Goal: Information Seeking & Learning: Learn about a topic

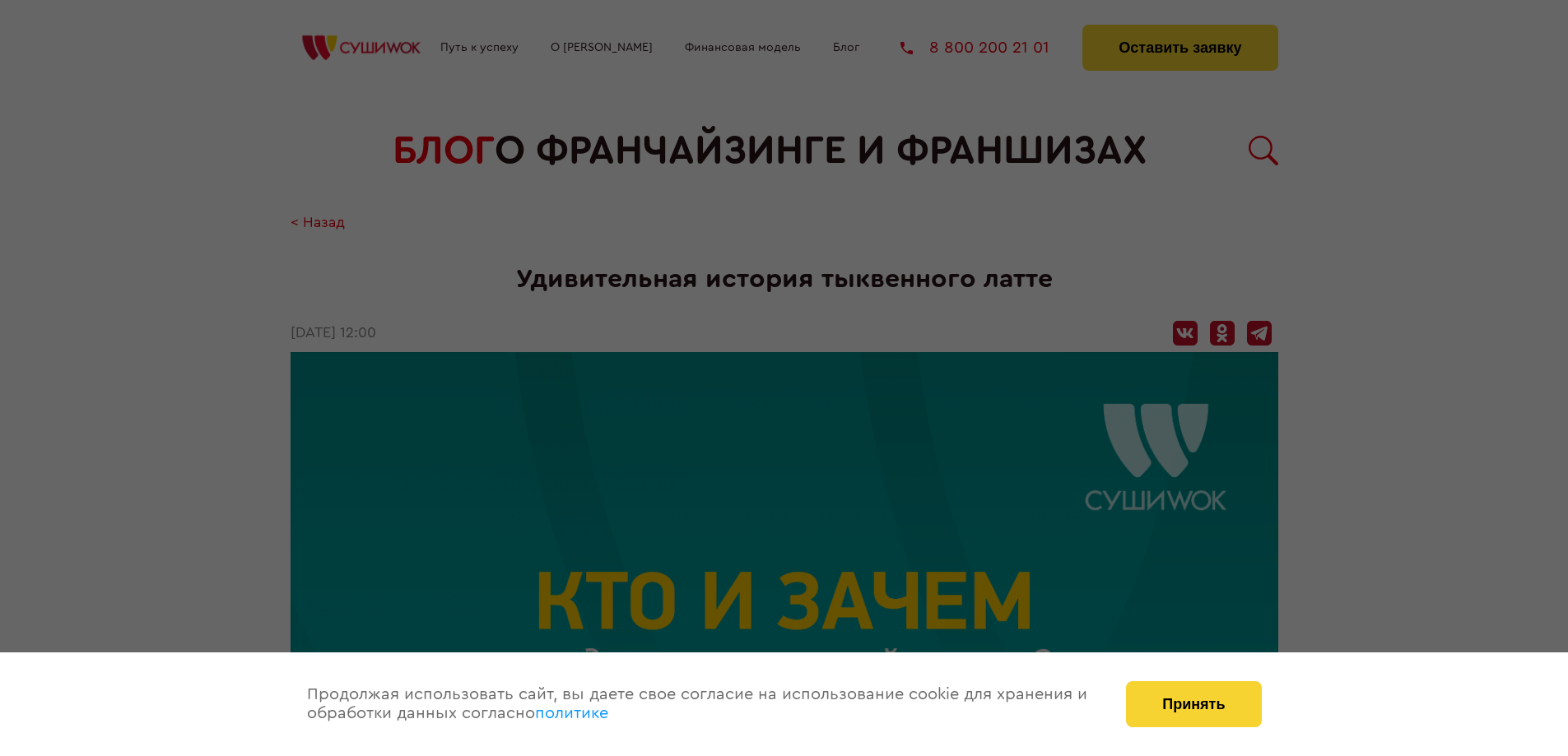
click at [1237, 448] on div at bounding box center [784, 378] width 1568 height 756
click at [1183, 715] on button "Принять" at bounding box center [1193, 704] width 135 height 47
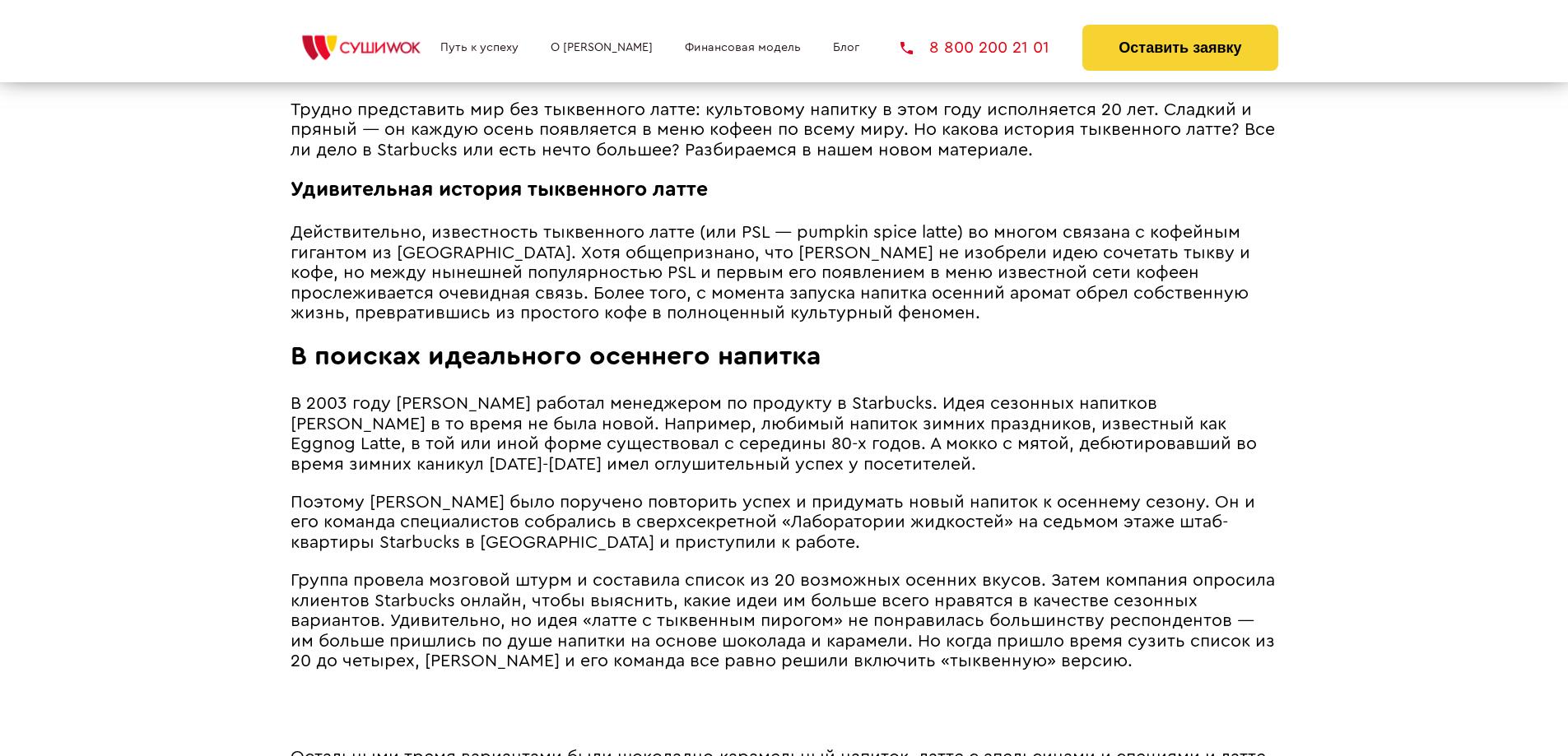
scroll to position [814, 0]
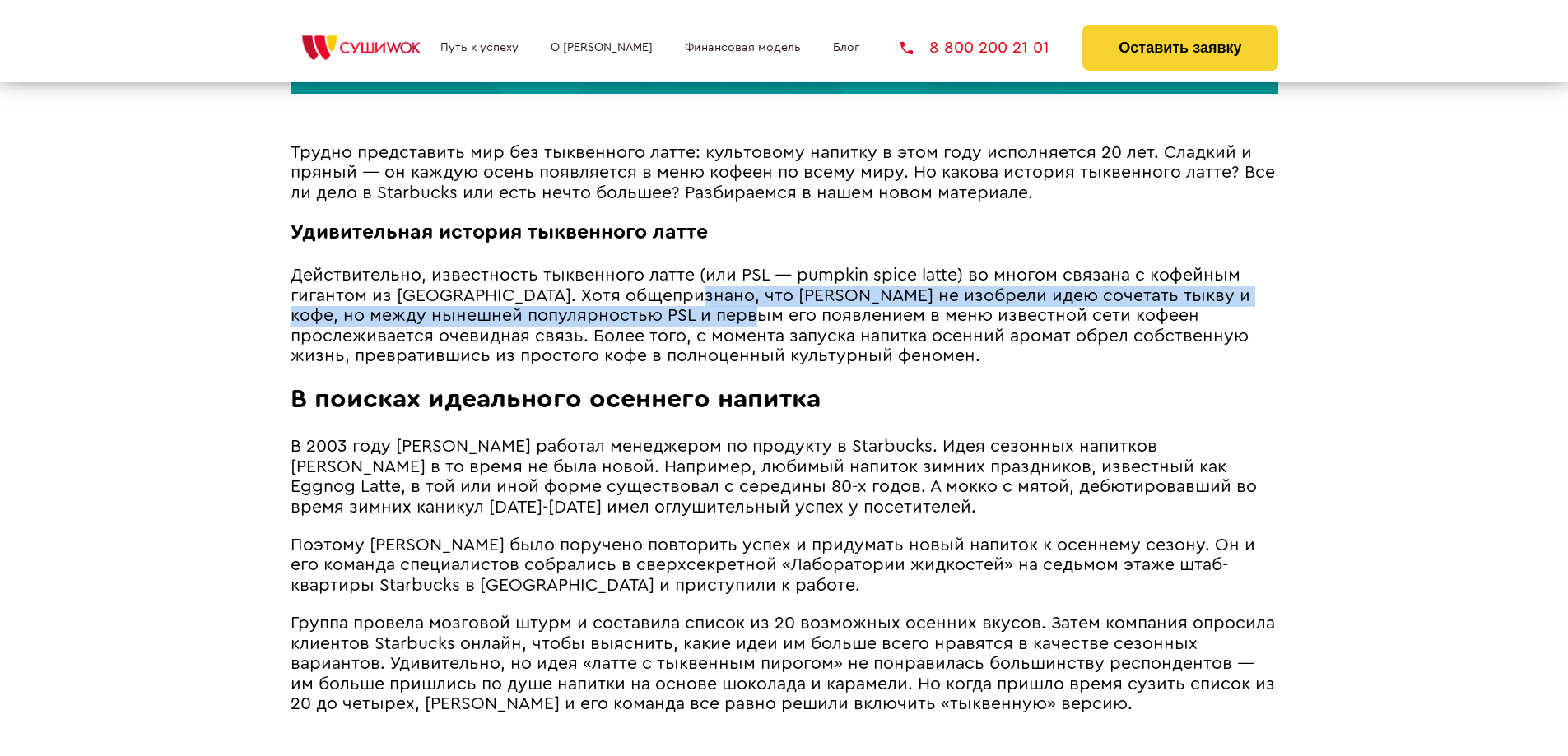
drag, startPoint x: 682, startPoint y: 314, endPoint x: 763, endPoint y: 327, distance: 82.0
click at [763, 327] on span "Действительно, известность тыквенного латте (или PSL ― pumpkin spice latte) во …" at bounding box center [771, 315] width 959 height 98
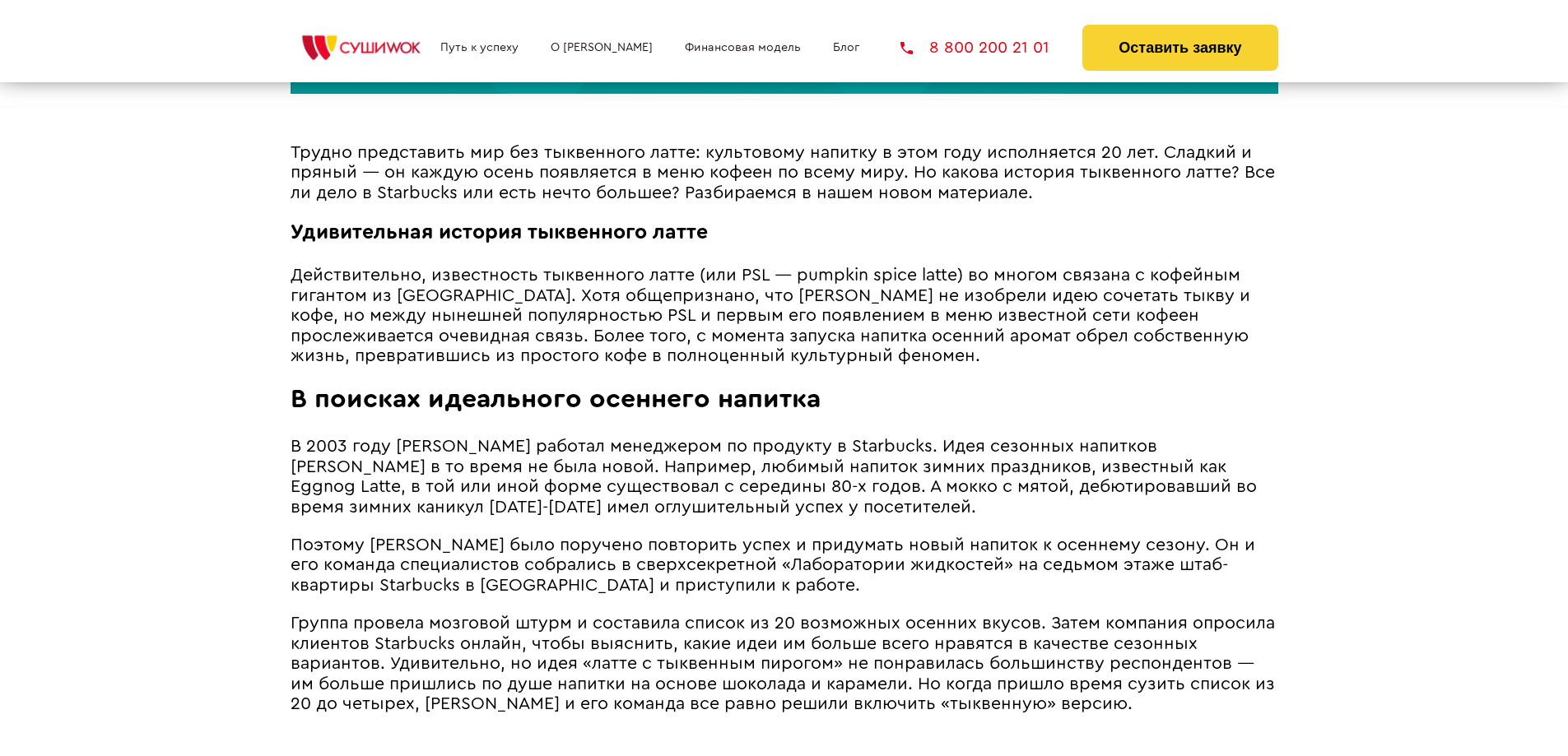
click at [771, 355] on span "Действительно, известность тыквенного латте (или PSL ― pumpkin spice latte) во …" at bounding box center [771, 315] width 959 height 98
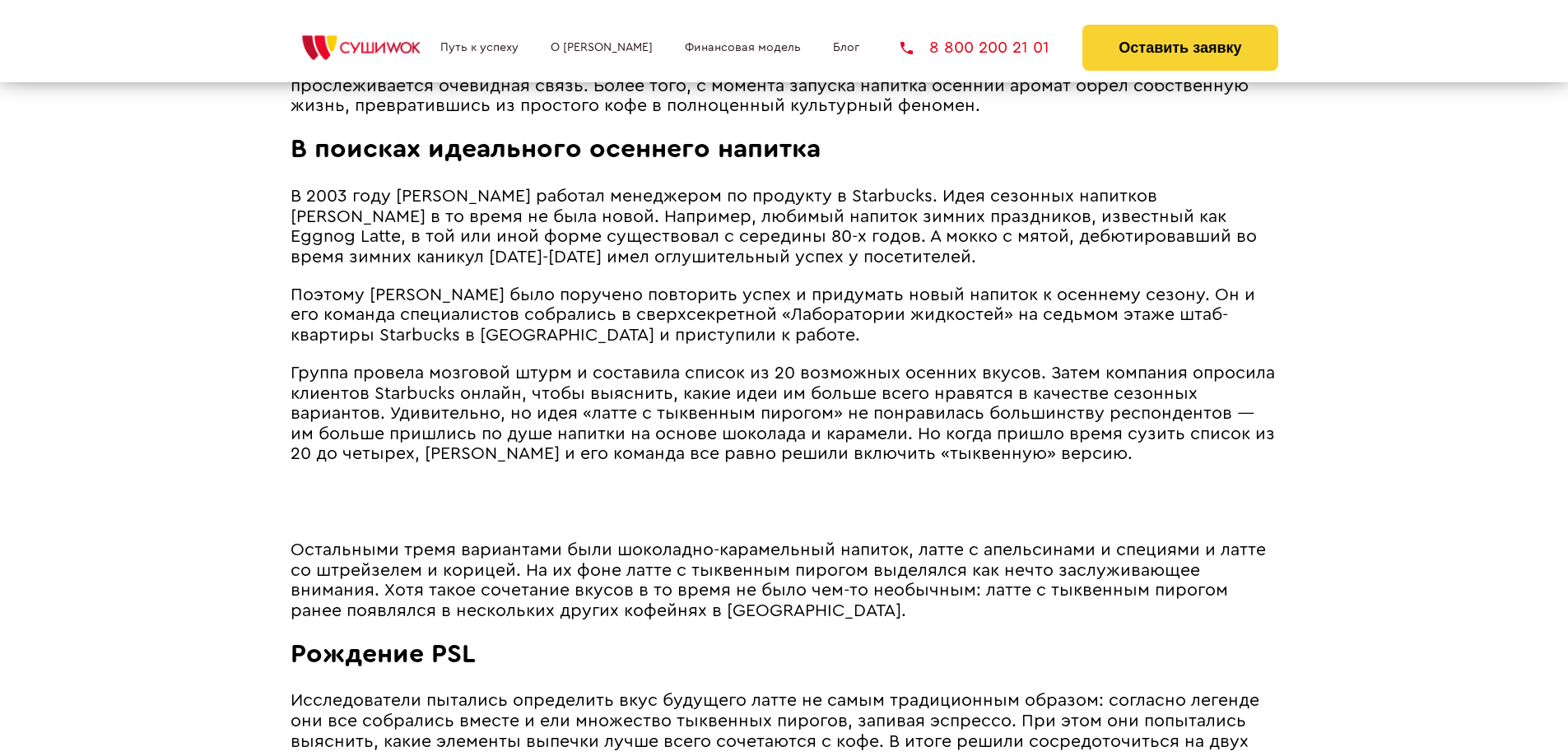
scroll to position [1060, 0]
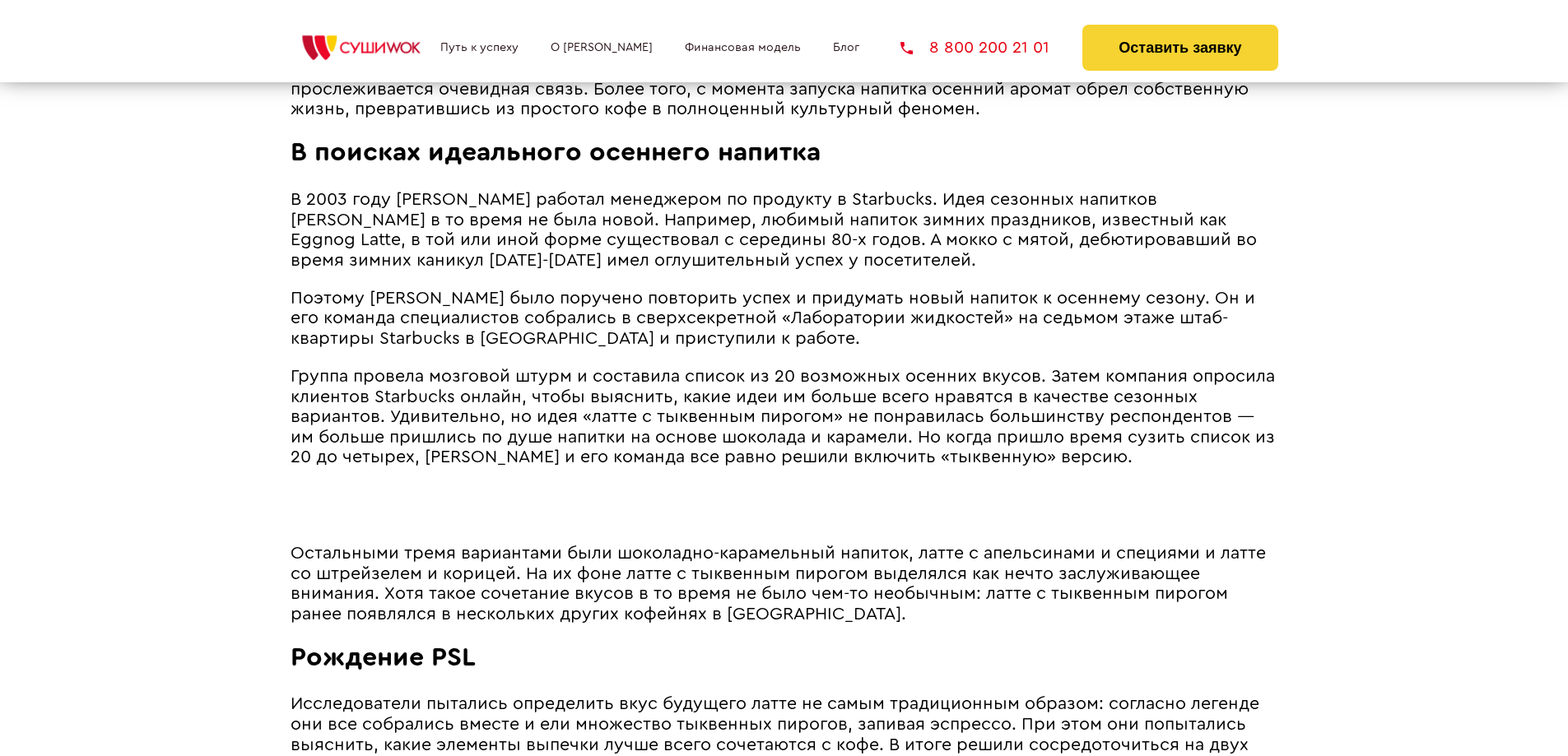
click at [507, 243] on span "В 2003 году [PERSON_NAME] работал менеджером по продукту в Starbucks. Идея сезо…" at bounding box center [774, 229] width 967 height 78
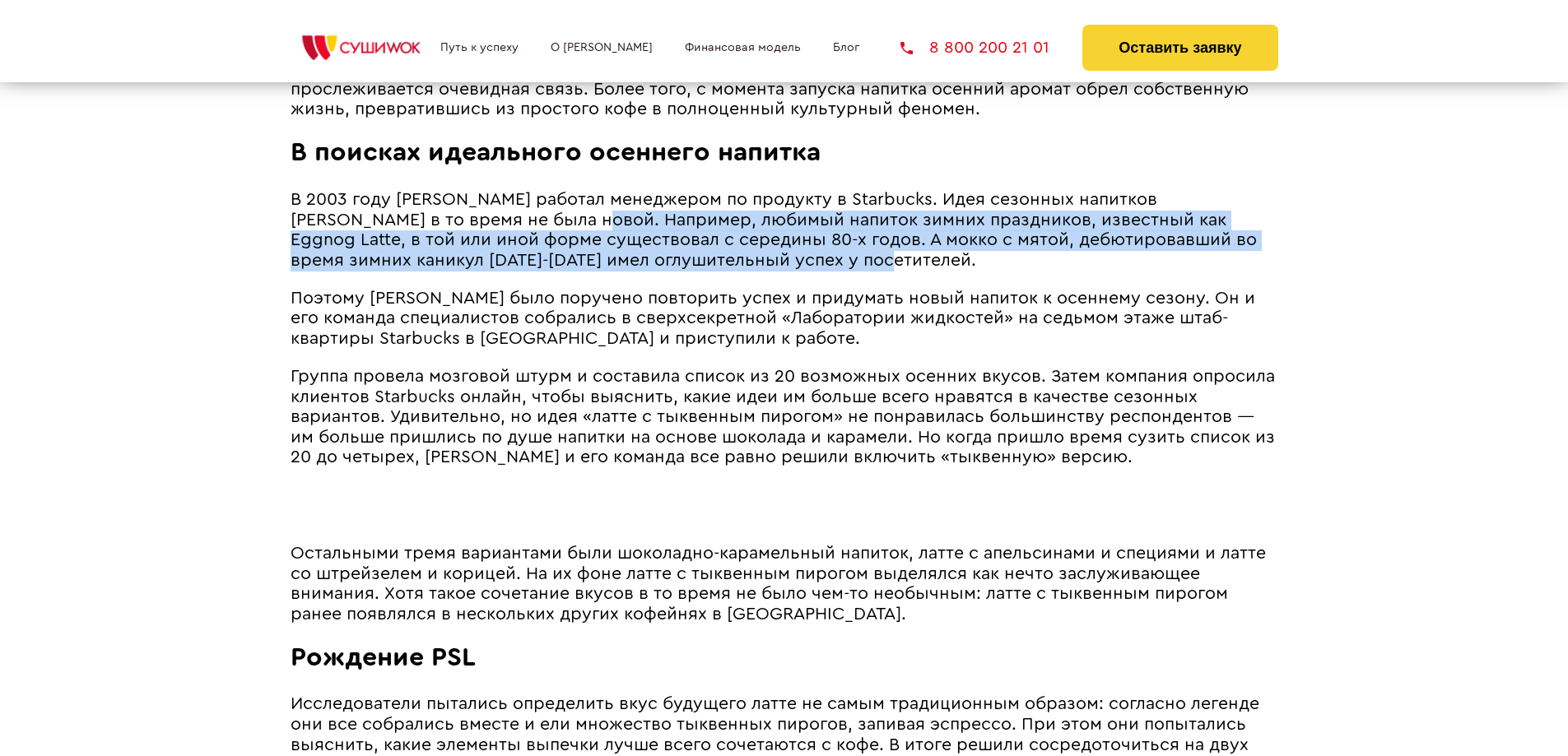
drag, startPoint x: 768, startPoint y: 286, endPoint x: 489, endPoint y: 250, distance: 281.3
click at [489, 250] on p "В 2003 году [PERSON_NAME] работал менеджером по продукту в Starbucks. Идея сезо…" at bounding box center [785, 230] width 988 height 81
copy span "Например, любимый напиток зимних праздников, известный как Eggnog Latte, в той …"
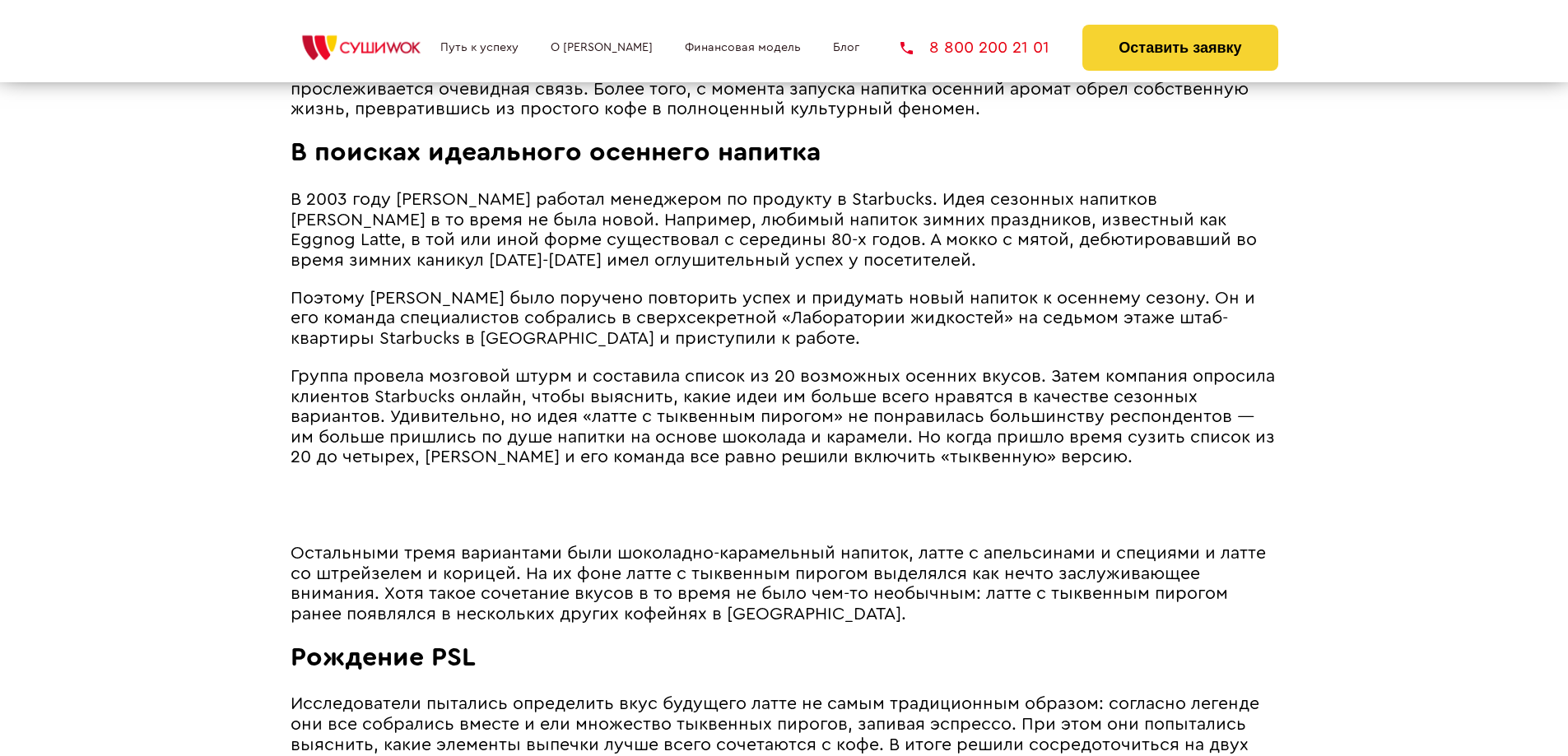
drag, startPoint x: 677, startPoint y: 336, endPoint x: 742, endPoint y: 299, distance: 74.8
click at [679, 335] on span "Поэтому [PERSON_NAME] было поручено повторить успех и придумать новый напиток к…" at bounding box center [773, 319] width 965 height 57
drag, startPoint x: 1158, startPoint y: 241, endPoint x: 1047, endPoint y: 242, distance: 111.0
click at [1047, 242] on span "В 2003 году [PERSON_NAME] работал менеджером по продукту в Starbucks. Идея сезо…" at bounding box center [774, 229] width 967 height 78
copy span "Eggnog Latte"
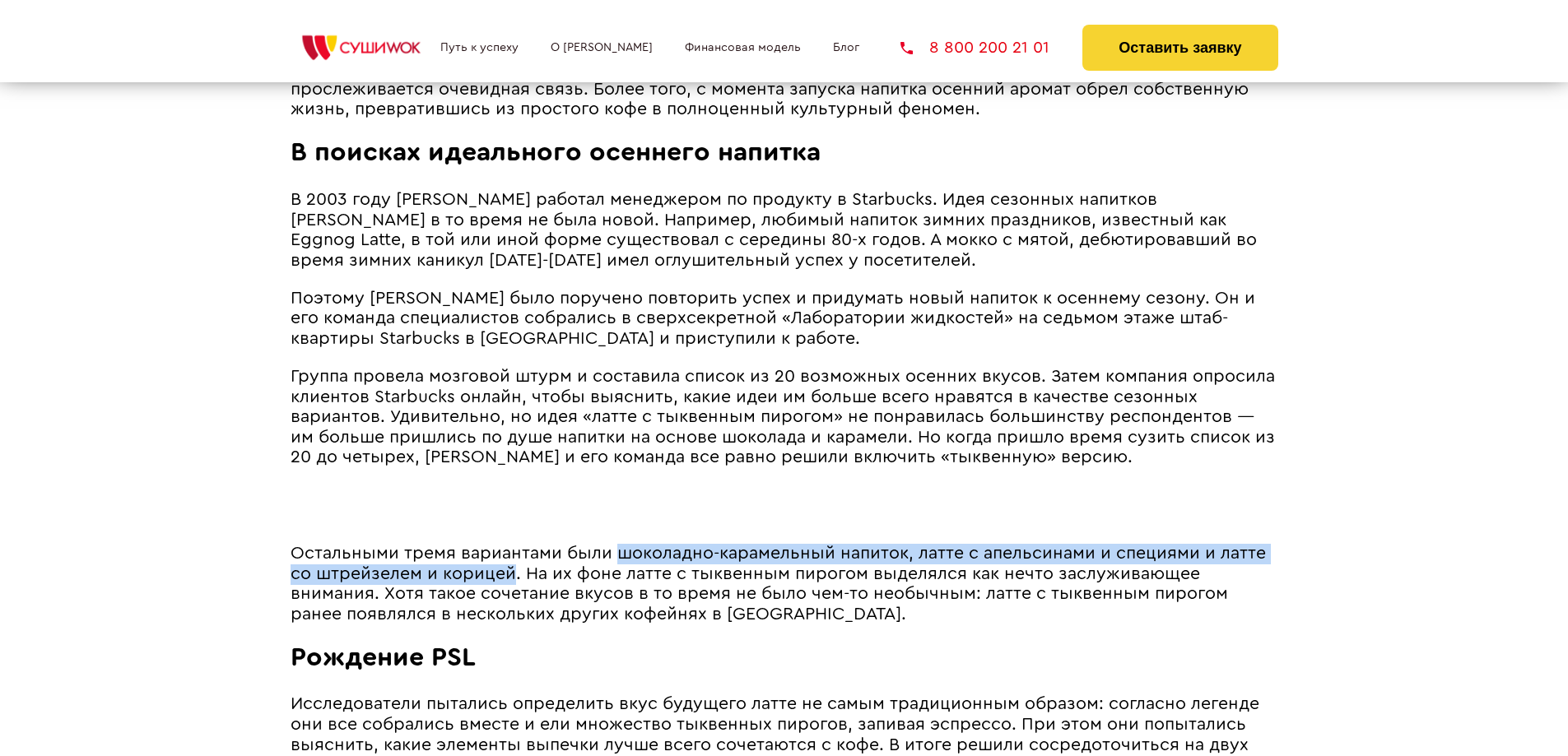
drag, startPoint x: 618, startPoint y: 574, endPoint x: 515, endPoint y: 597, distance: 105.5
click at [515, 597] on span "Остальными тремя вариантами были шоколадно-карамельный напиток, латте с апельси…" at bounding box center [779, 583] width 976 height 78
copy span "шоколадно-карамельный напиток, латте с апельсинами и специями и латте со штрейз…"
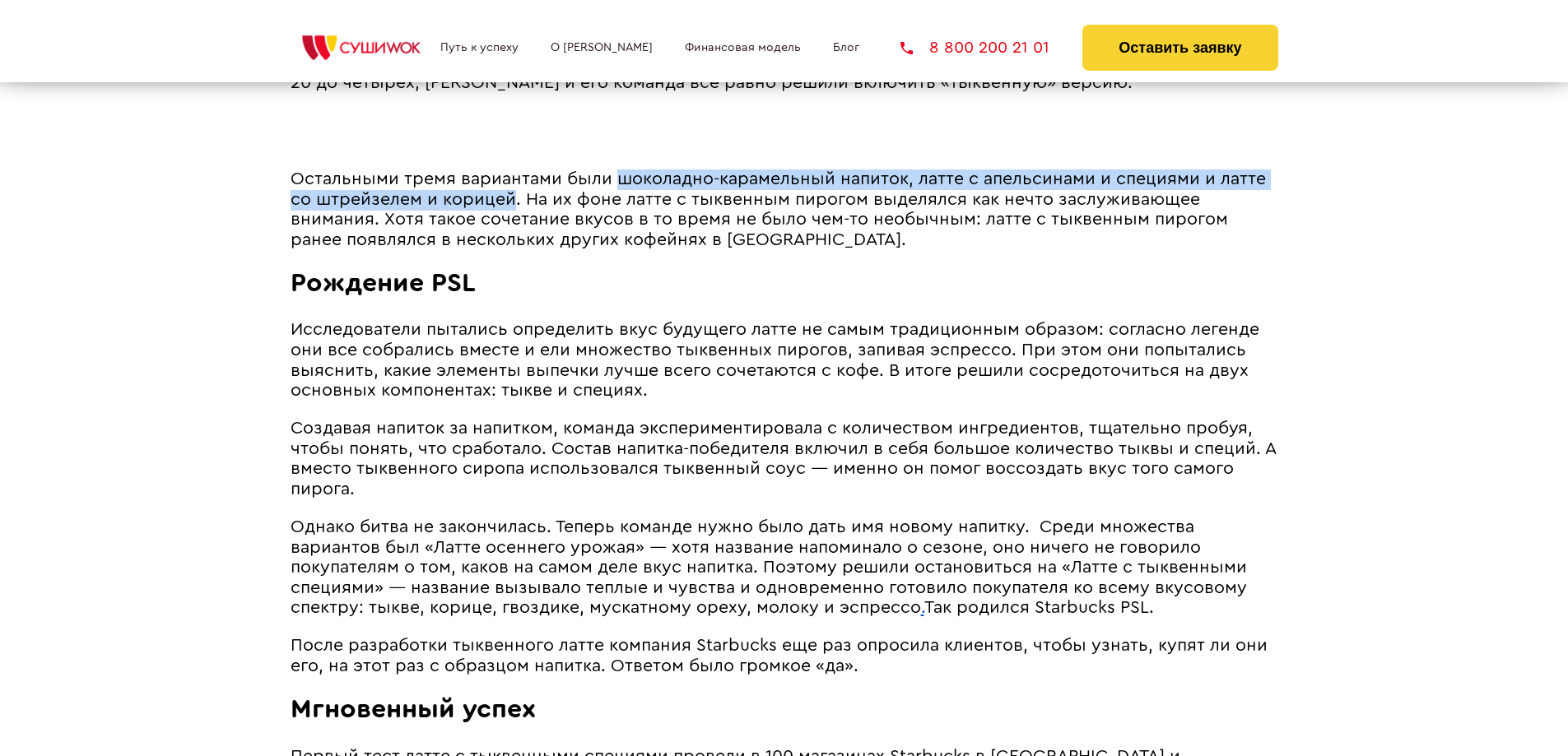
scroll to position [1472, 0]
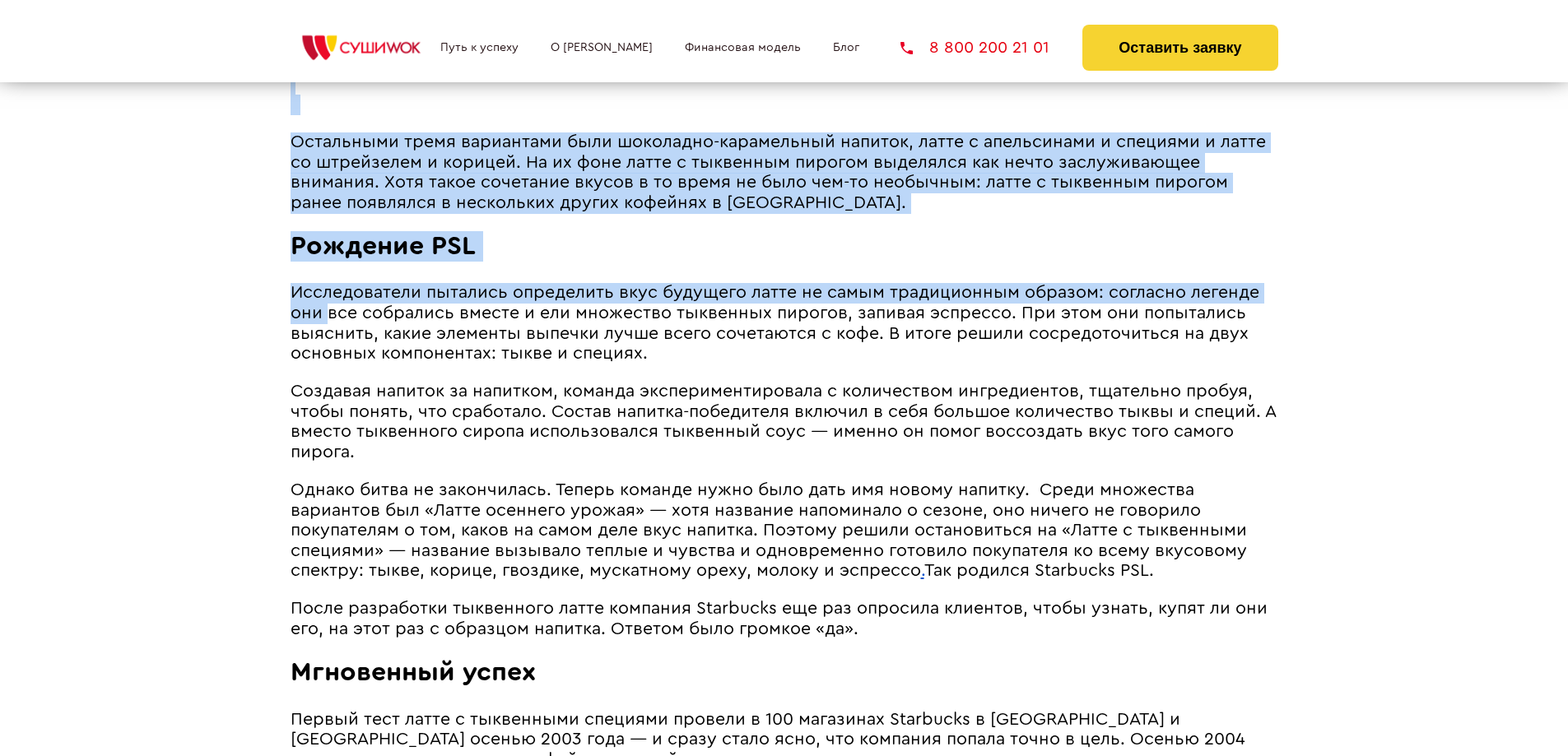
drag, startPoint x: 289, startPoint y: 311, endPoint x: 327, endPoint y: 333, distance: 43.9
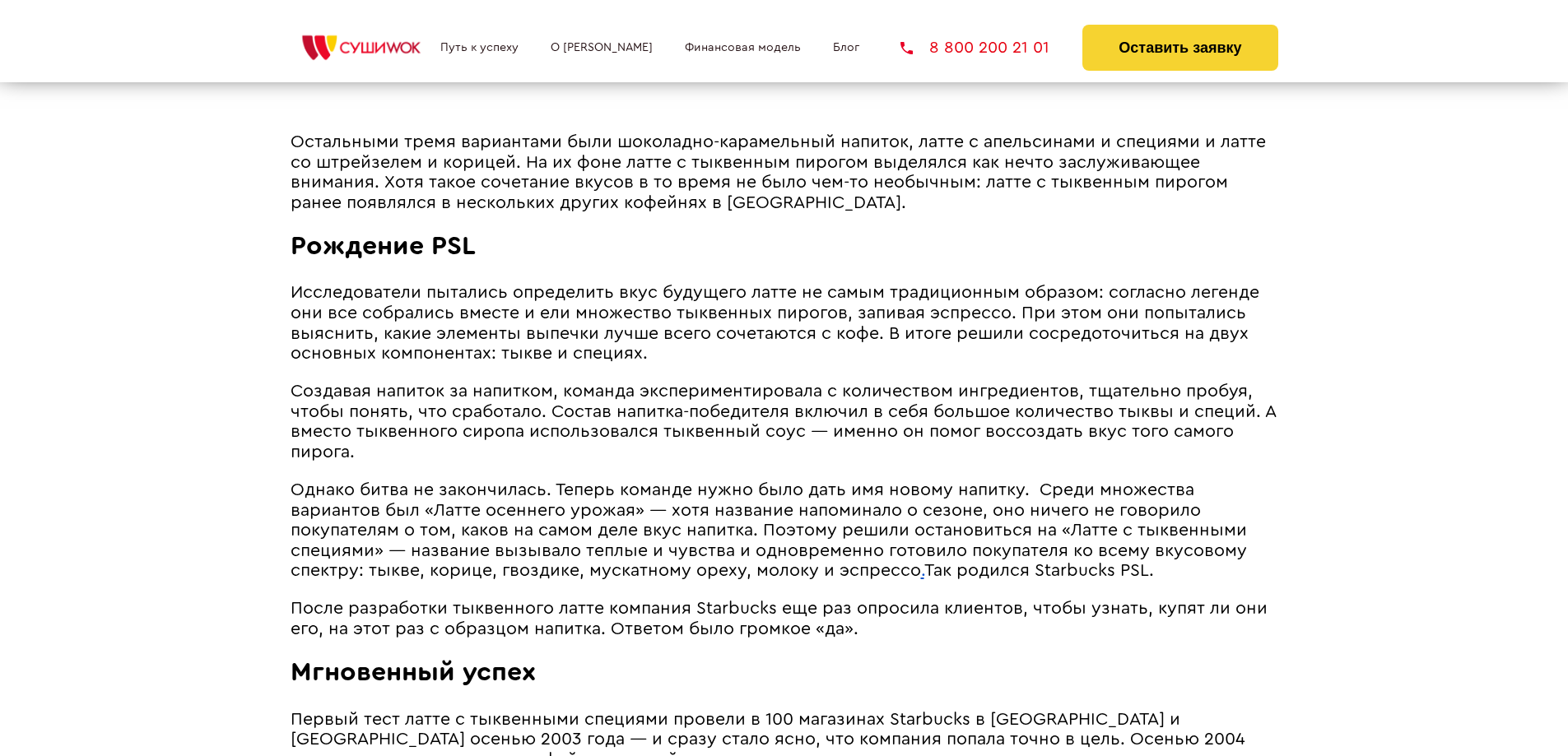
click at [479, 362] on span "Исследователи пытались определить вкус будущего латте не самым традиционным обр…" at bounding box center [775, 322] width 968 height 78
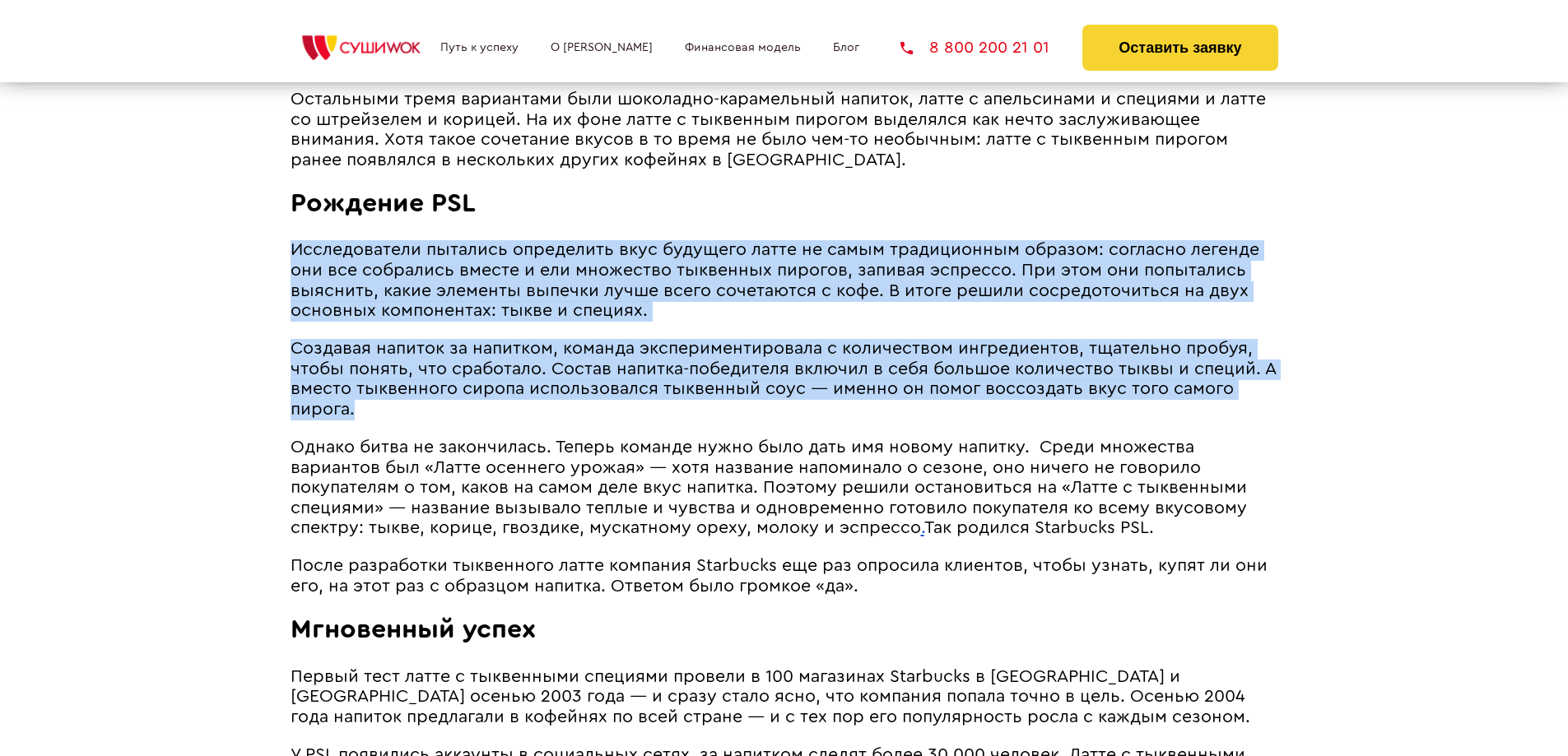
scroll to position [1554, 0]
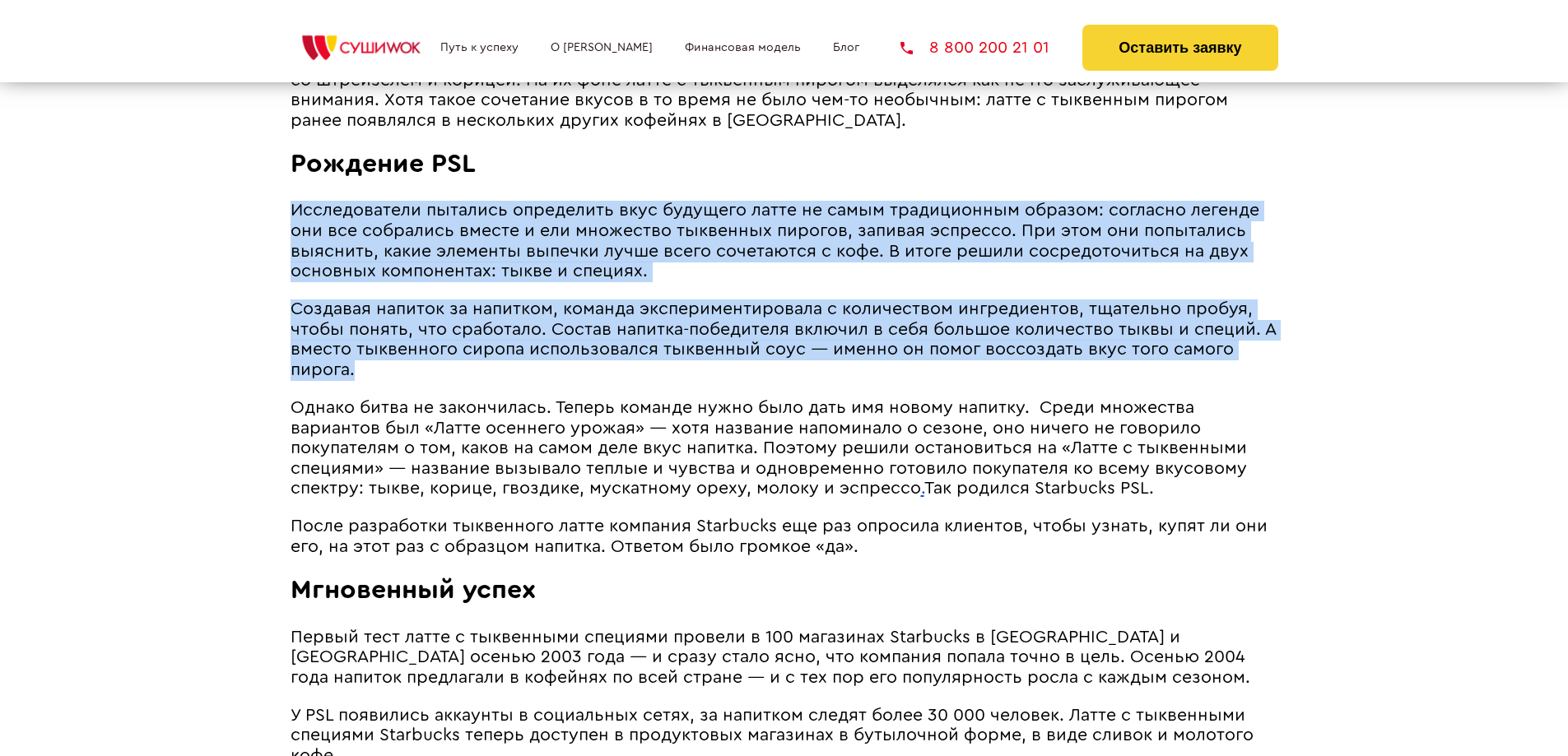
drag, startPoint x: 292, startPoint y: 395, endPoint x: 481, endPoint y: 394, distance: 189.0
click at [481, 394] on article "Трудно представить мир без тыквенного латте: культовому напитку в этом году исп…" at bounding box center [785, 296] width 988 height 1788
copy article "Loremipsumdol sitametc adipiscing elit seddoeiu tempo in utlab etdoloremagn ali…"
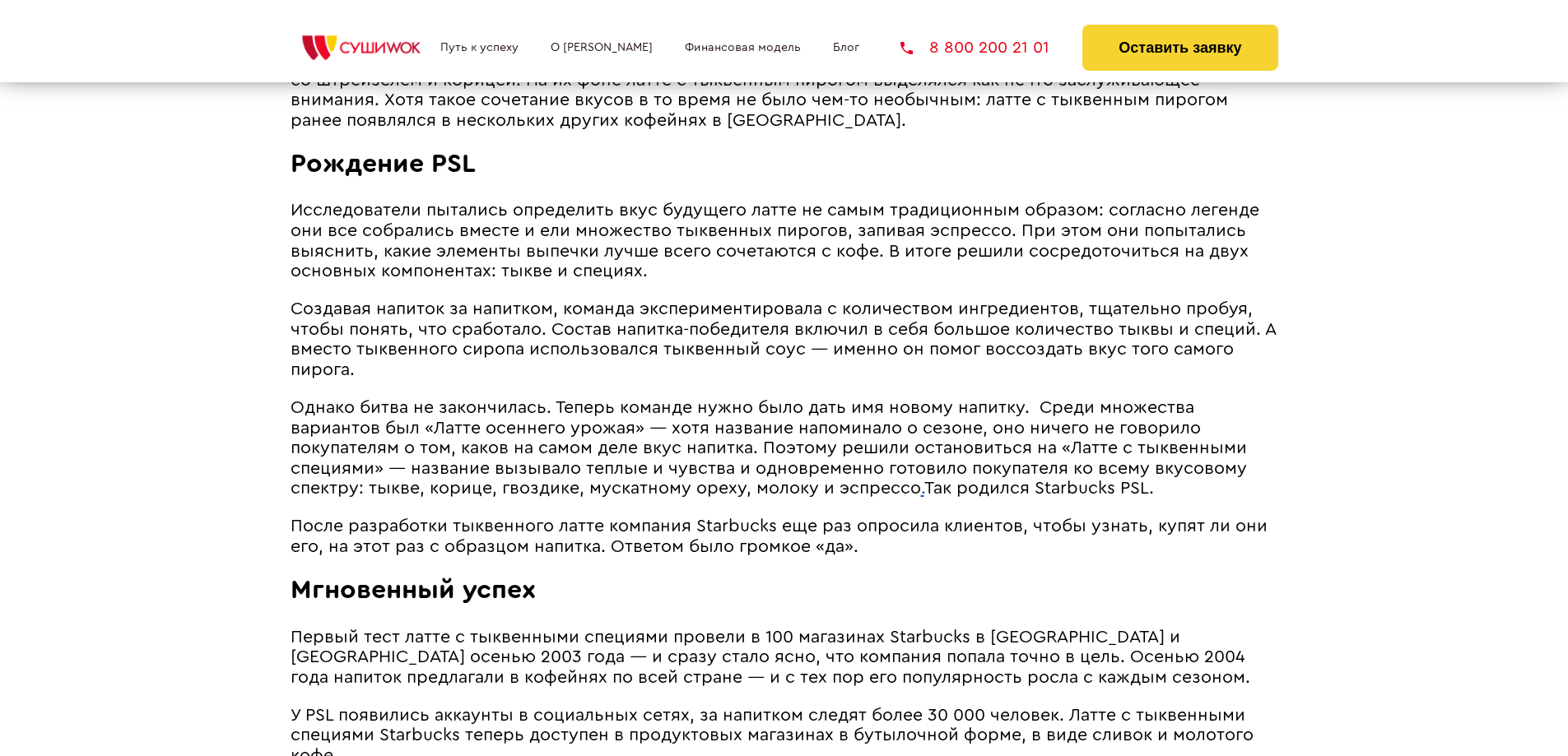
click at [672, 497] on span "Однако битва не закончилась. Теперь команде нужно было дать имя новому напитку.…" at bounding box center [769, 447] width 957 height 98
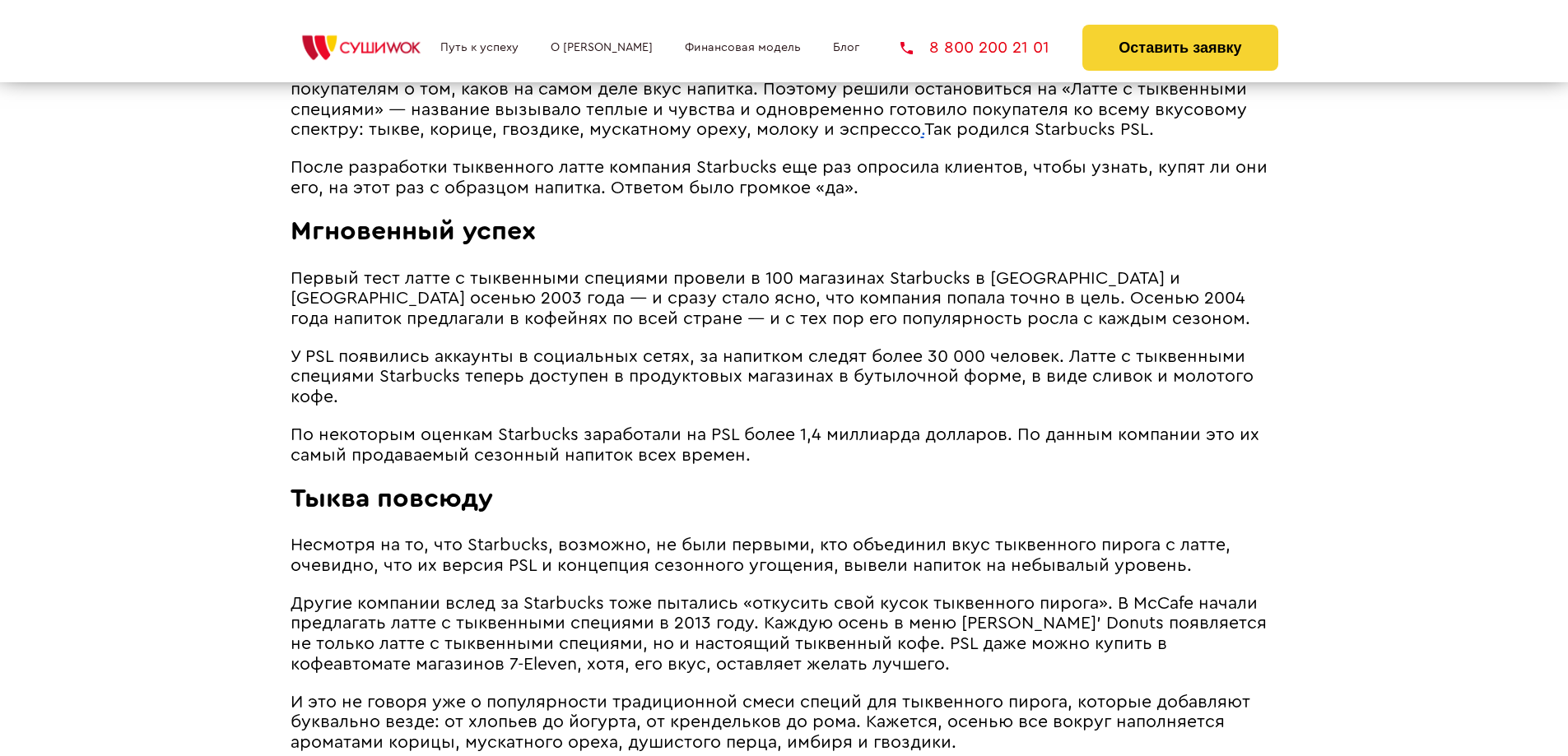
scroll to position [1883, 0]
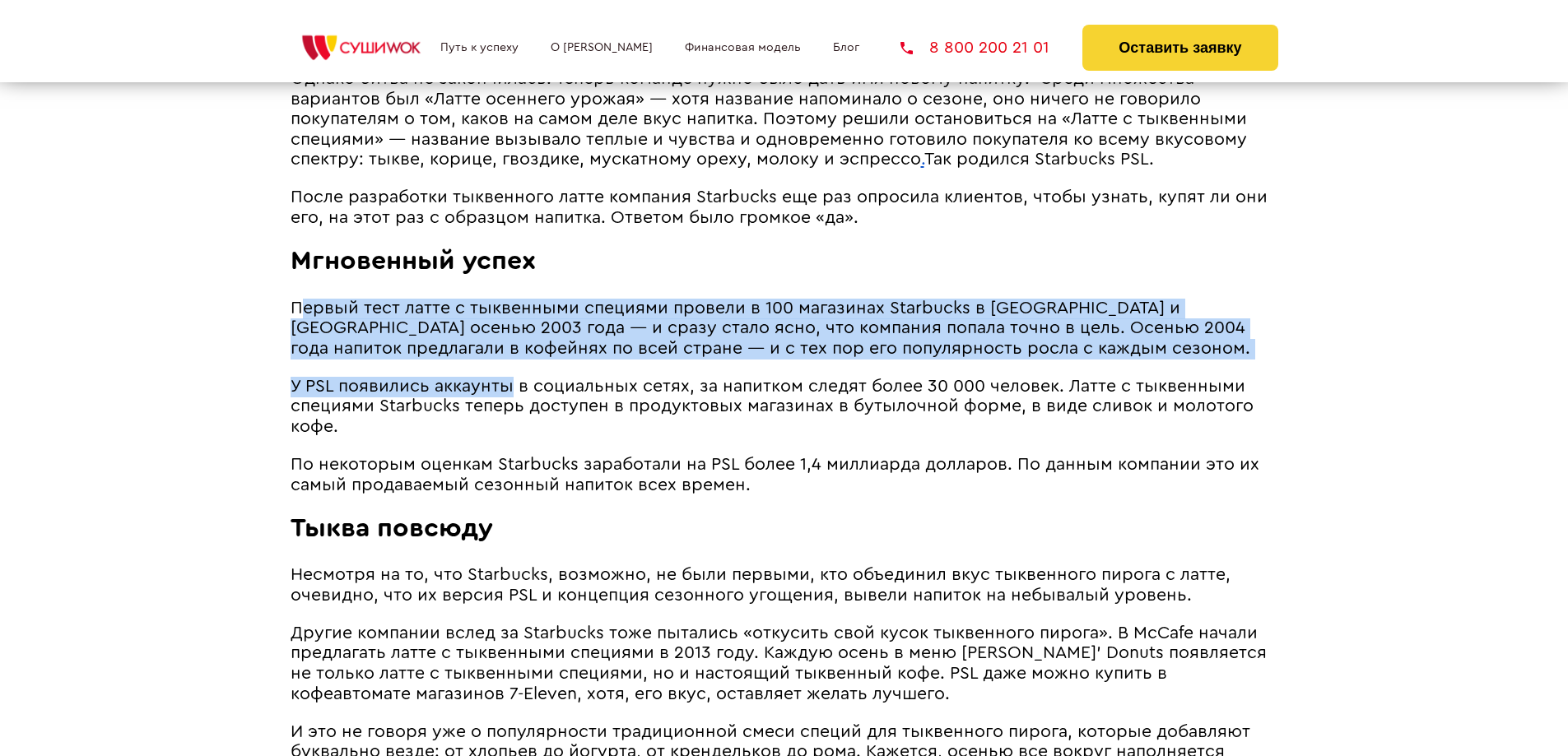
drag, startPoint x: 296, startPoint y: 328, endPoint x: 514, endPoint y: 408, distance: 232.2
click at [508, 408] on span "У PSL появились аккаунты в социальных сетях, за напитком следят более 30 000 че…" at bounding box center [772, 406] width 963 height 57
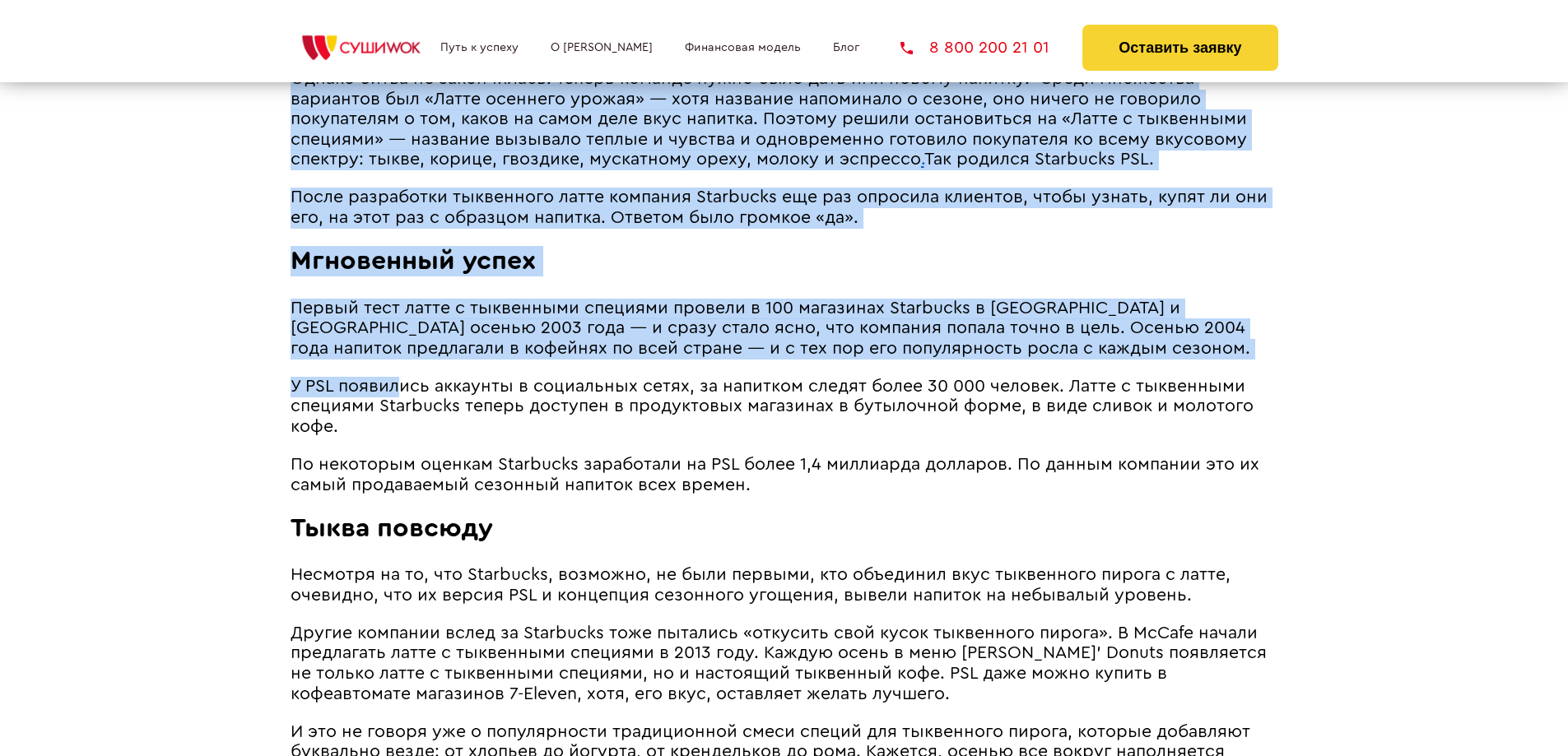
drag, startPoint x: 283, startPoint y: 327, endPoint x: 398, endPoint y: 403, distance: 137.8
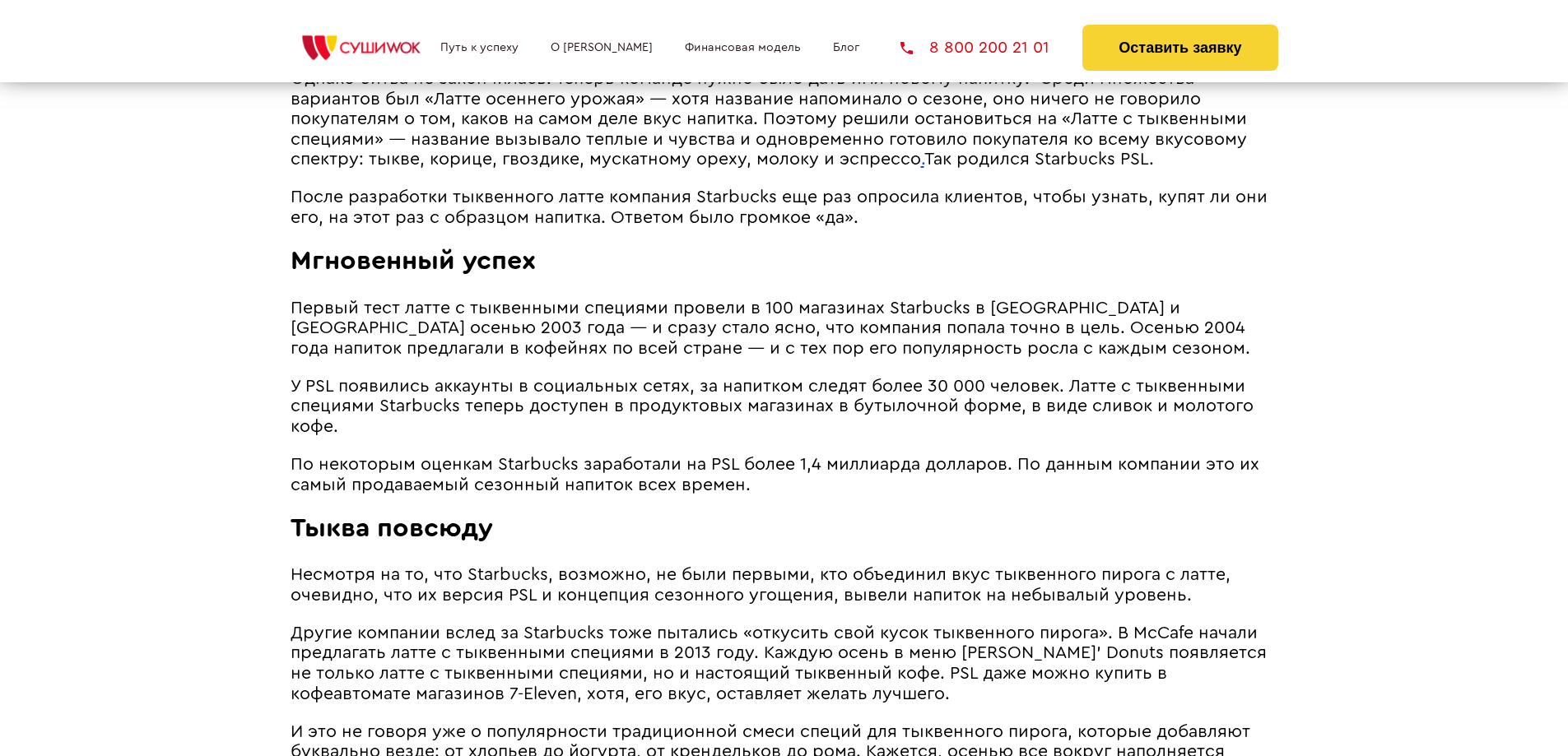
click at [432, 429] on span "У PSL появились аккаунты в социальных сетях, за напитком следят более 30 000 че…" at bounding box center [772, 406] width 963 height 57
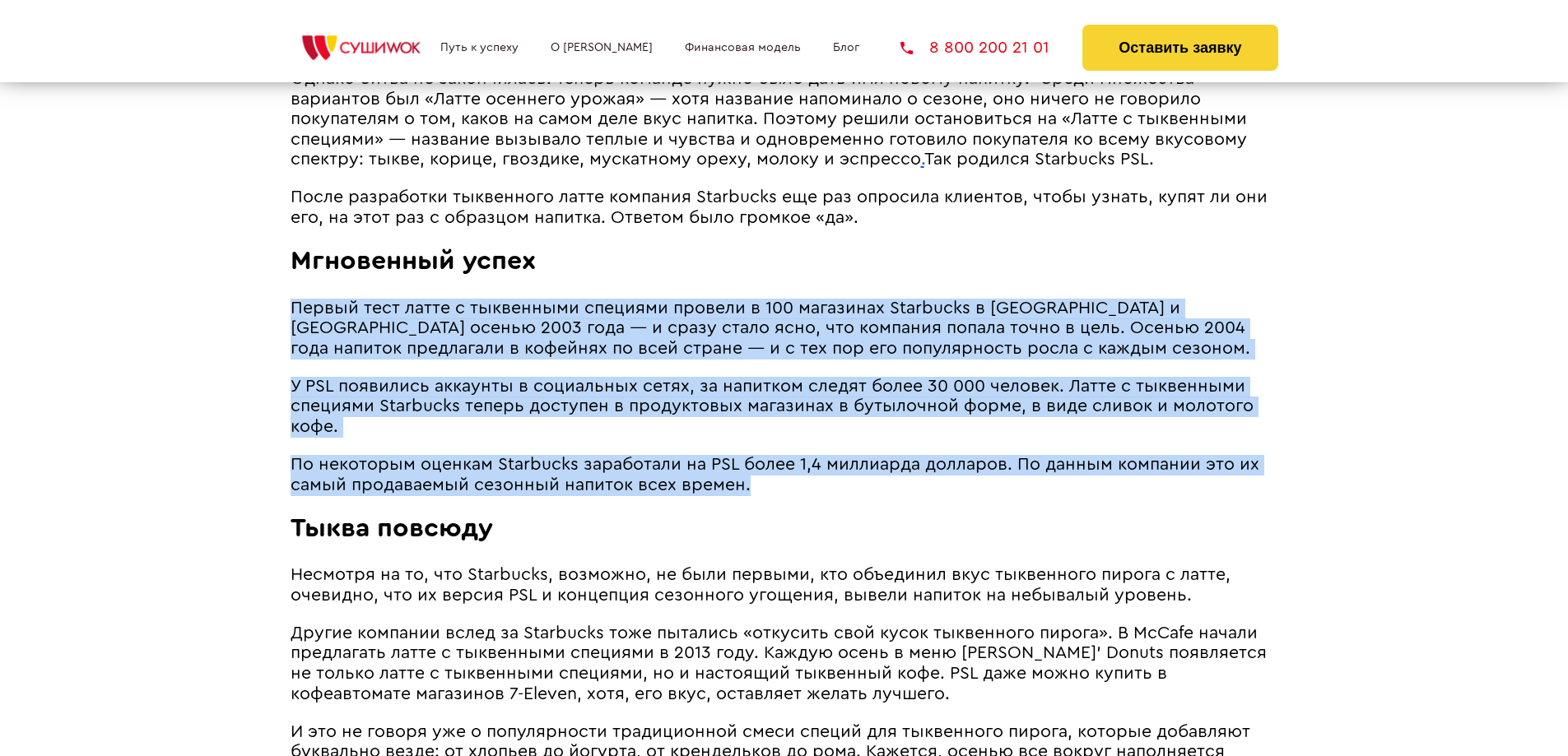
drag, startPoint x: 294, startPoint y: 331, endPoint x: 805, endPoint y: 502, distance: 538.9
copy article "Loremi dolo sitam c adipiscing elitsedd eiusmod t 323 incididun Utlaboree d Mag…"
